Goal: Use online tool/utility: Utilize a website feature to perform a specific function

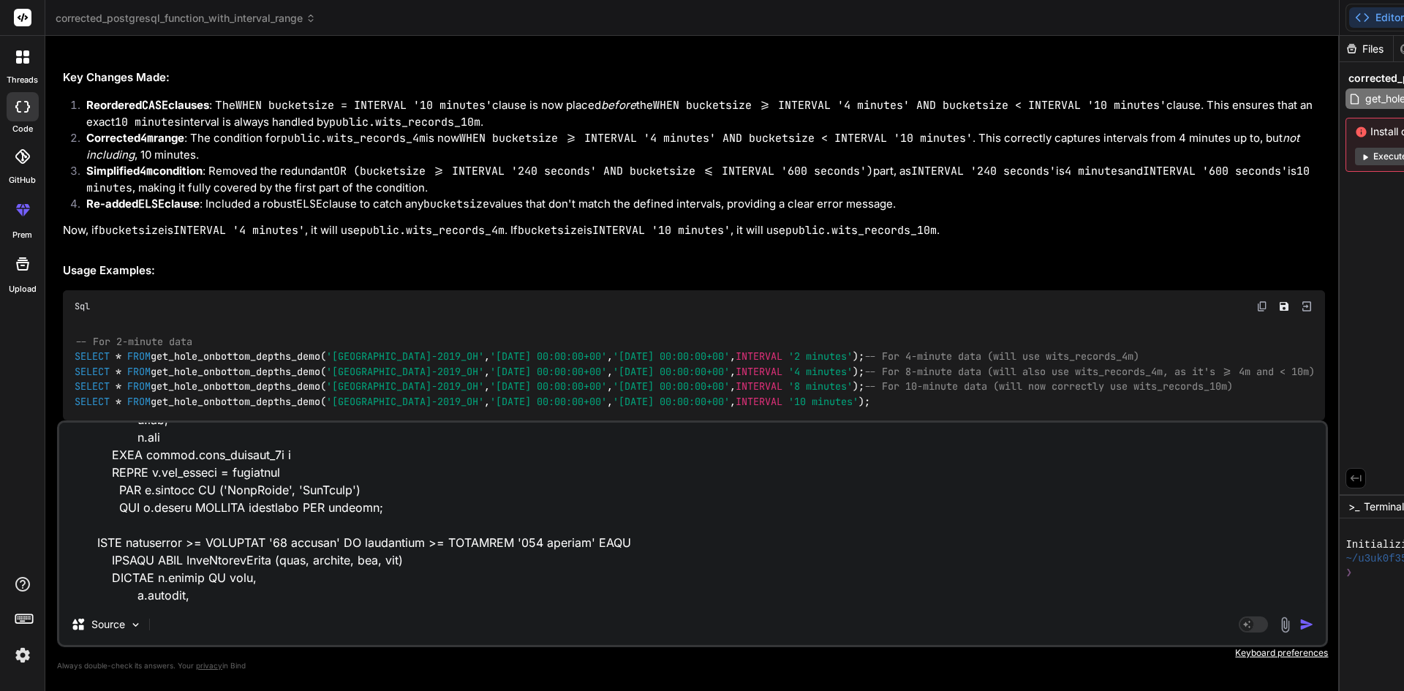
scroll to position [775, 0]
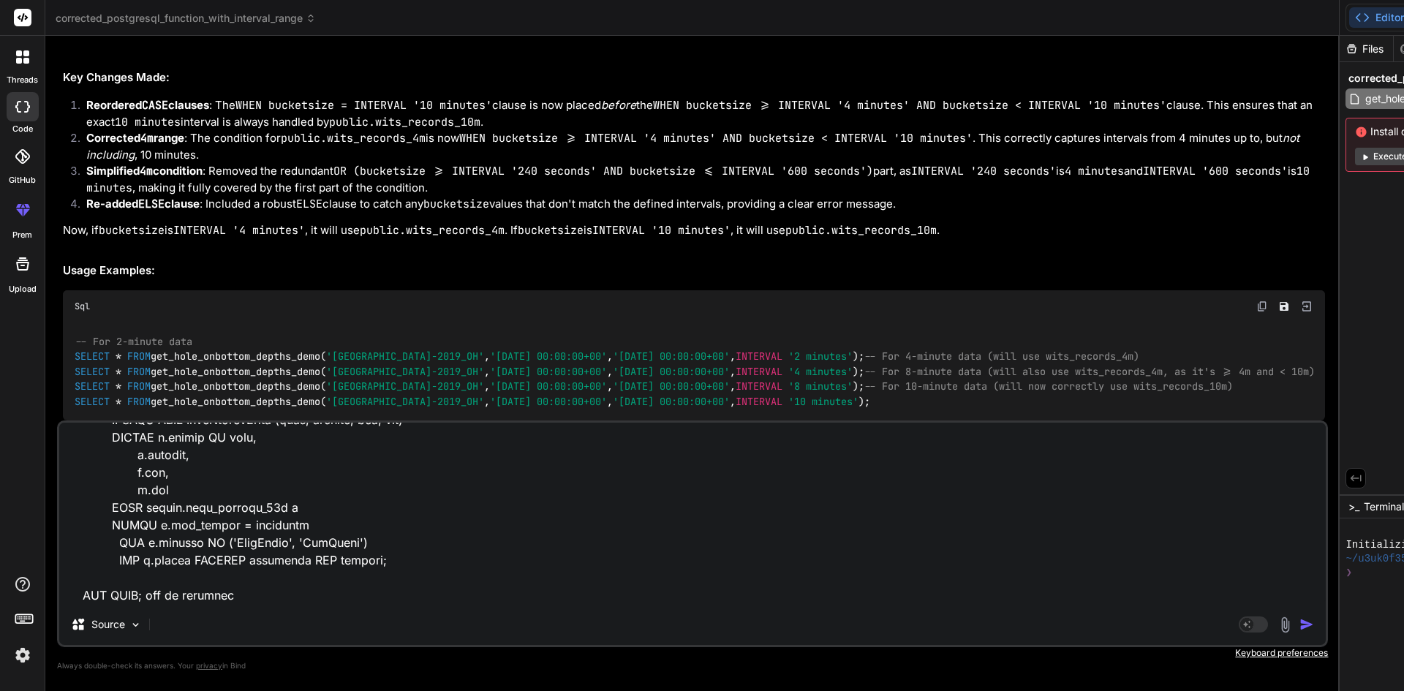
click at [252, 594] on textarea at bounding box center [692, 513] width 1266 height 181
type textarea "-- Insert WitsRecordTimes based on bucketsize CASE WHEN (bucketsize >= INTERVAL…"
type textarea "x"
type textarea "-- Insert WitsRecordTimes based on bucketsize CASE WHEN (bucketsize >= INTERVAL…"
type textarea "x"
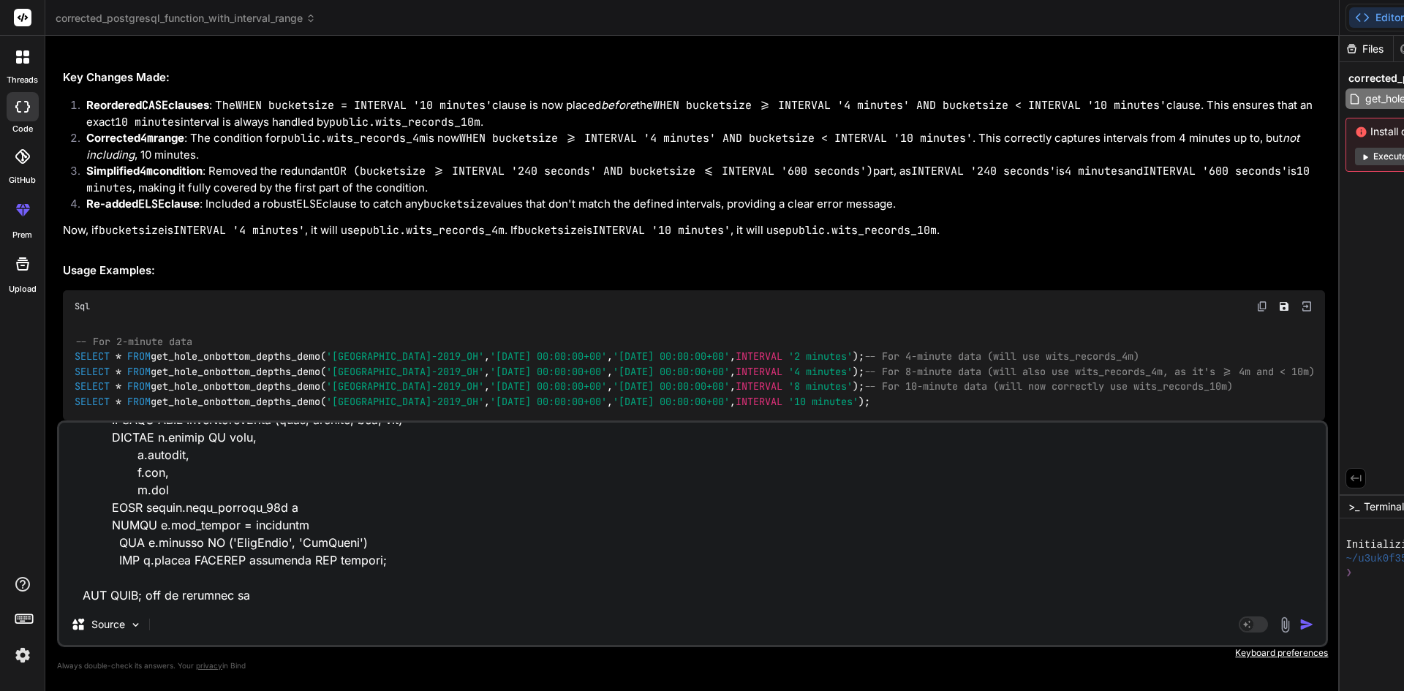
type textarea "-- Insert WitsRecordTimes based on bucketsize CASE WHEN (bucketsize >= INTERVAL…"
type textarea "x"
type textarea "-- Insert WitsRecordTimes based on bucketsize CASE WHEN (bucketsize >= INTERVAL…"
type textarea "x"
type textarea "-- Insert WitsRecordTimes based on bucketsize CASE WHEN (bucketsize >= INTERVAL…"
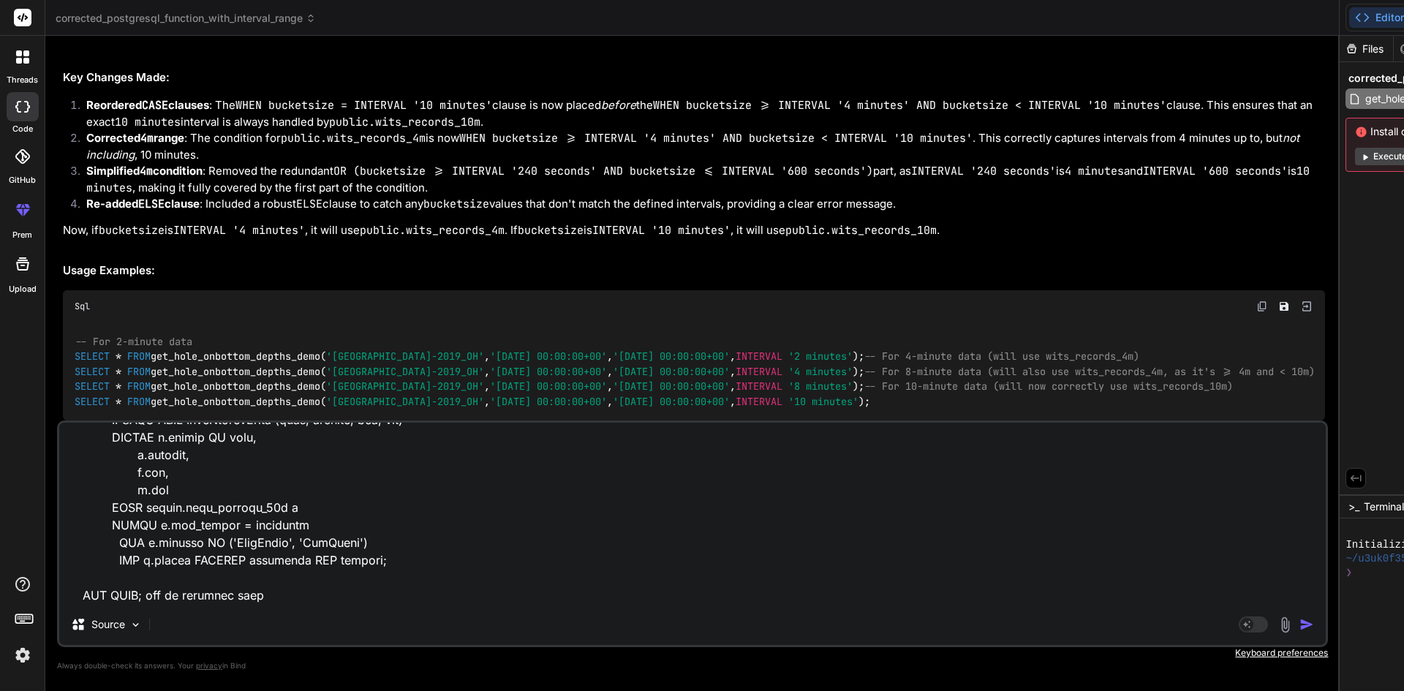
type textarea "x"
type textarea "-- Insert WitsRecordTimes based on bucketsize CASE WHEN (bucketsize >= INTERVAL…"
type textarea "x"
type textarea "-- Insert WitsRecordTimes based on bucketsize CASE WHEN (bucketsize >= INTERVAL…"
type textarea "x"
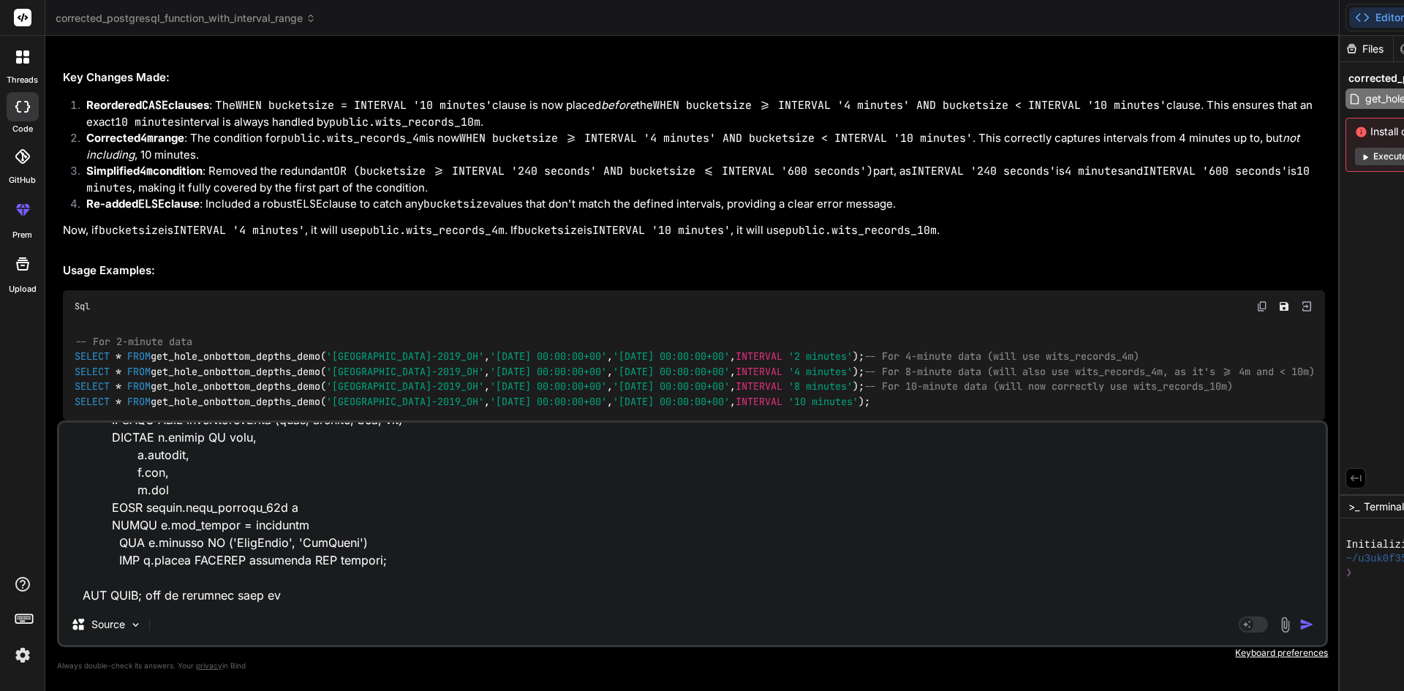
type textarea "-- Insert WitsRecordTimes based on bucketsize CASE WHEN (bucketsize >= INTERVAL…"
type textarea "x"
type textarea "-- Insert WitsRecordTimes based on bucketsize CASE WHEN (bucketsize >= INTERVAL…"
type textarea "x"
type textarea "-- Insert WitsRecordTimes based on bucketsize CASE WHEN (bucketsize >= INTERVAL…"
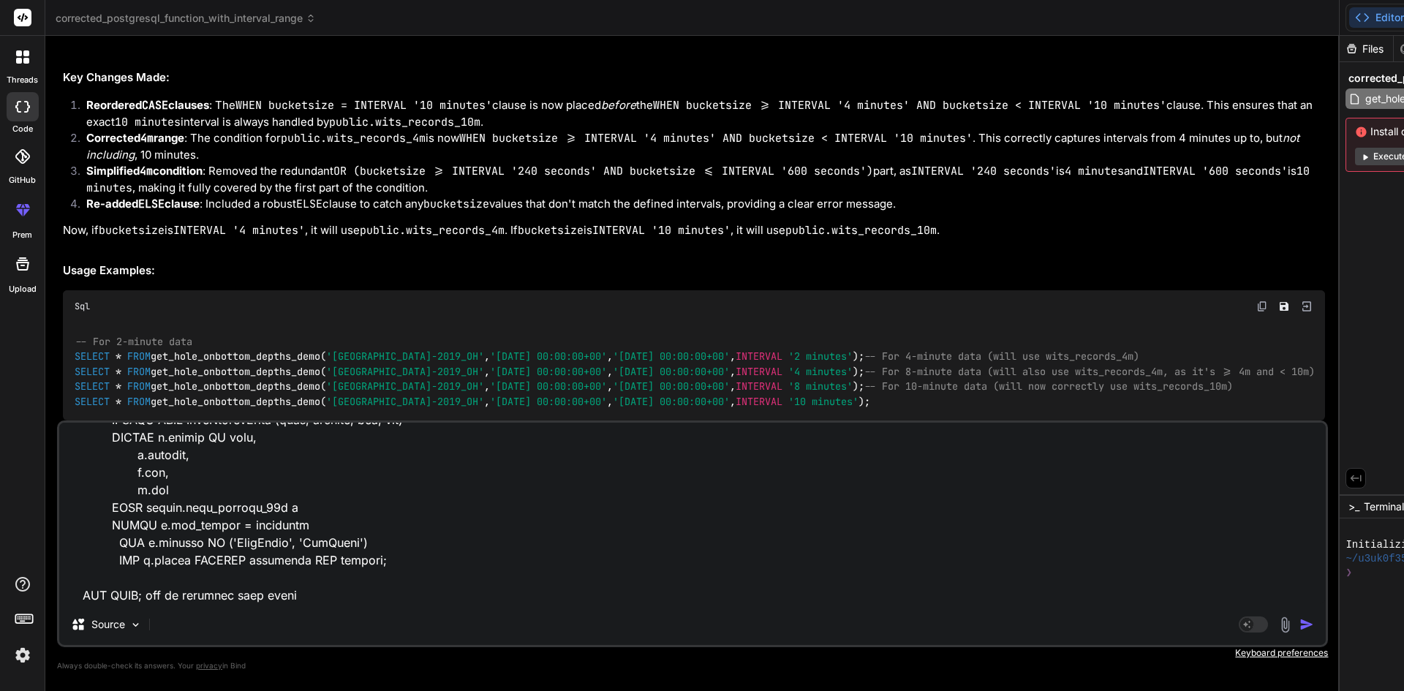
type textarea "x"
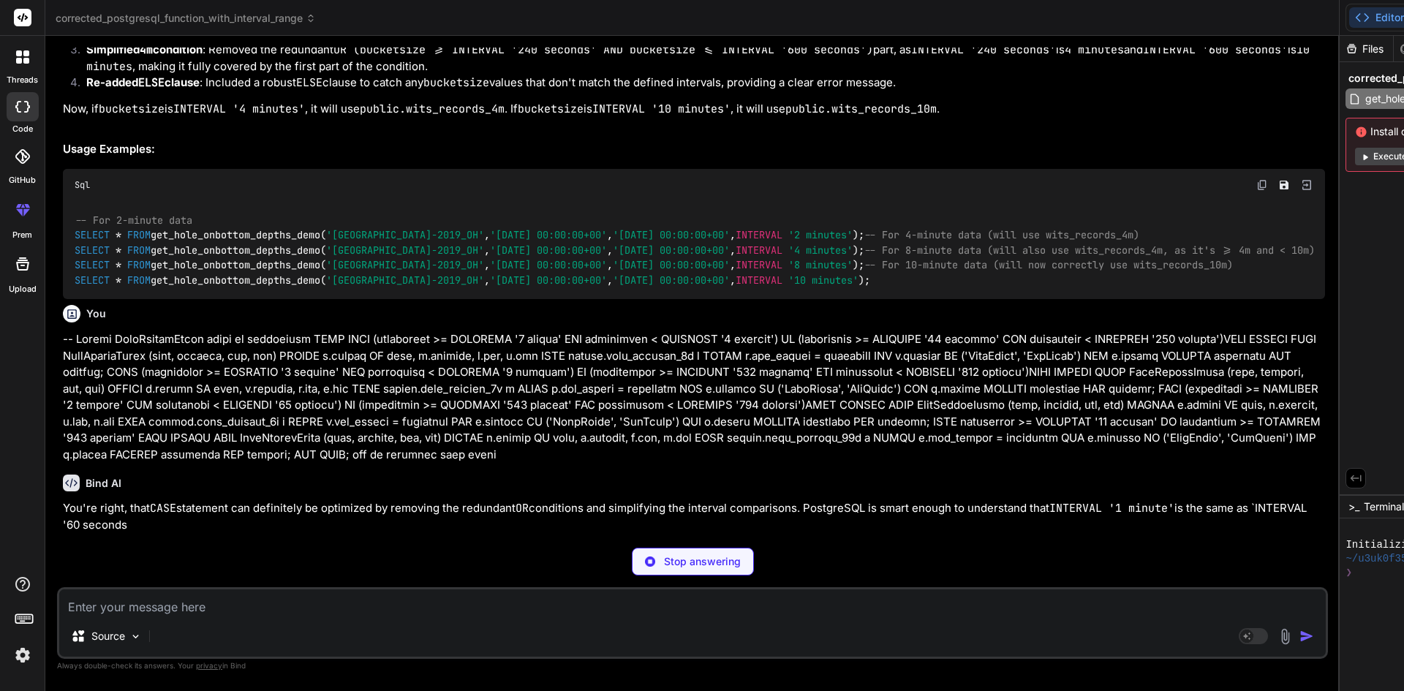
scroll to position [14848, 0]
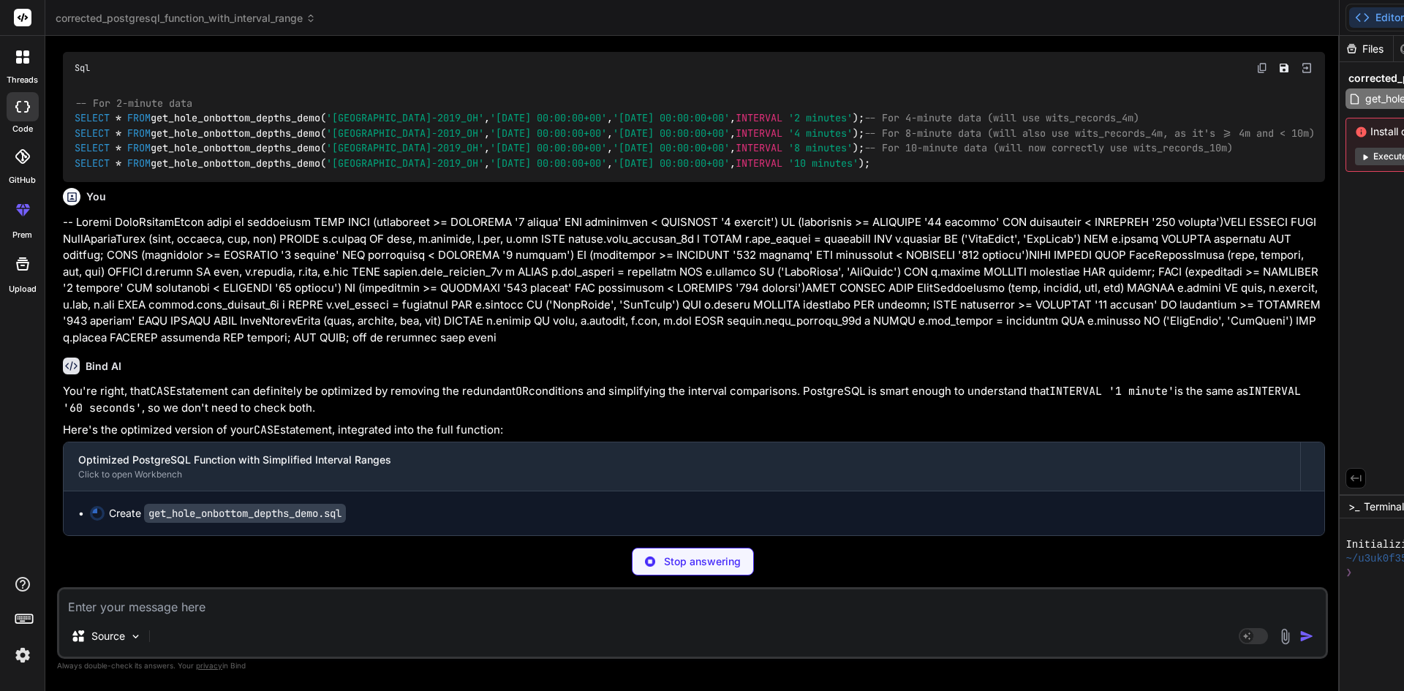
type textarea "x"
type textarea "END; $BODY$; ALTER FUNCTION public.get_hole_onbottom_depths_demo(character vary…"
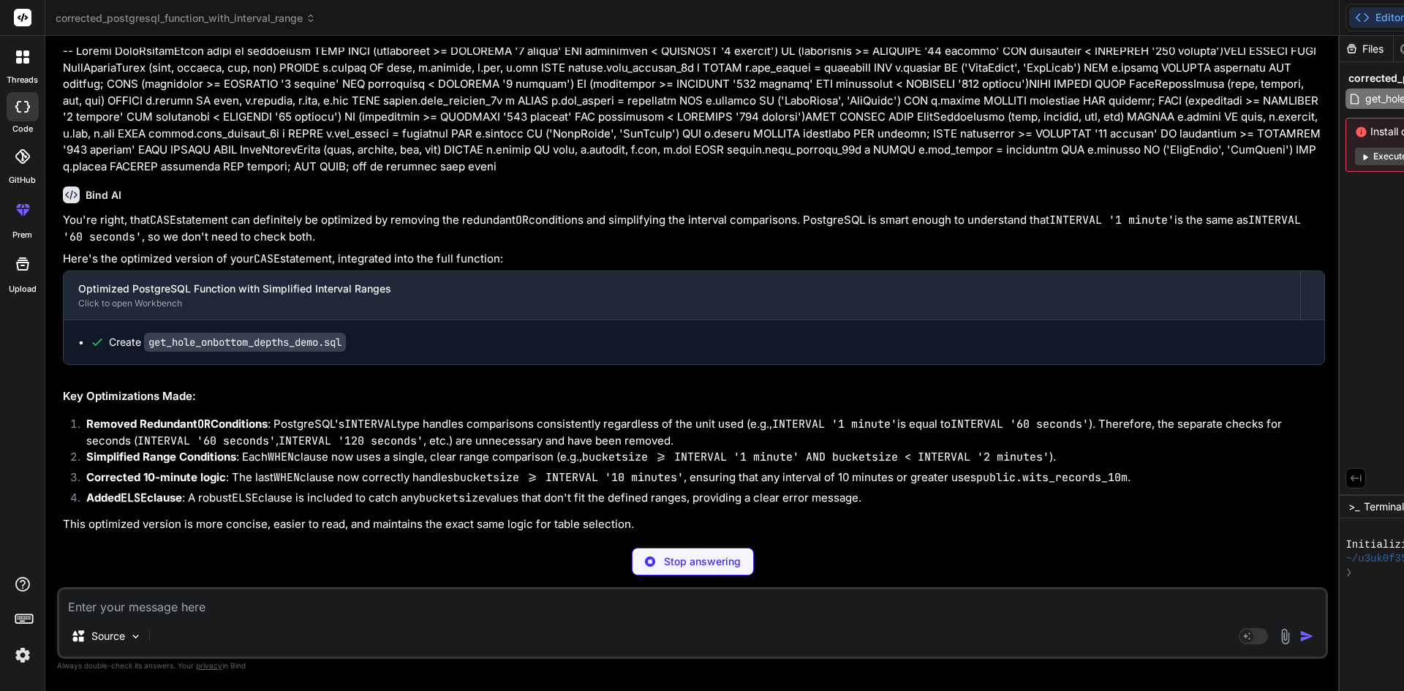
type textarea "x"
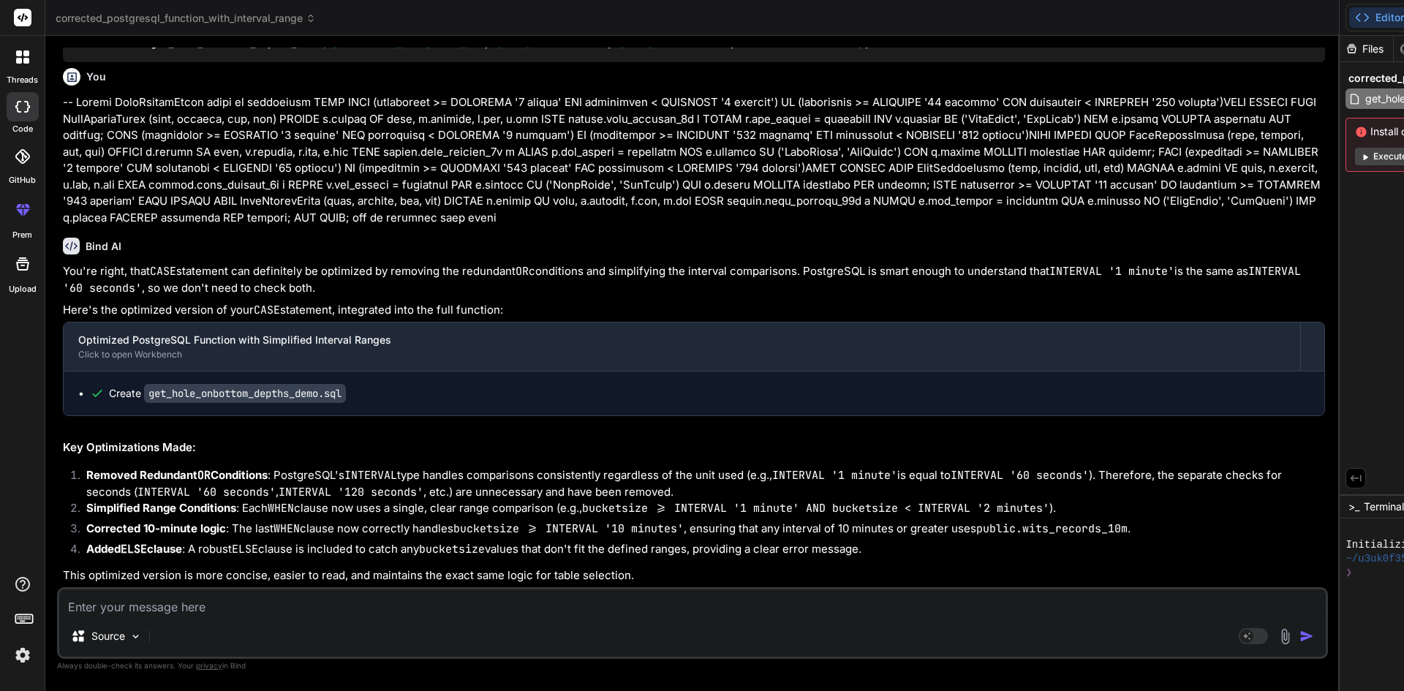
scroll to position [15241, 0]
drag, startPoint x: 361, startPoint y: 274, endPoint x: 111, endPoint y: 276, distance: 250.0
click at [111, 386] on div "Create get_hole_onbottom_depths_demo.sql" at bounding box center [699, 393] width 1219 height 15
